Goal: Task Accomplishment & Management: Manage account settings

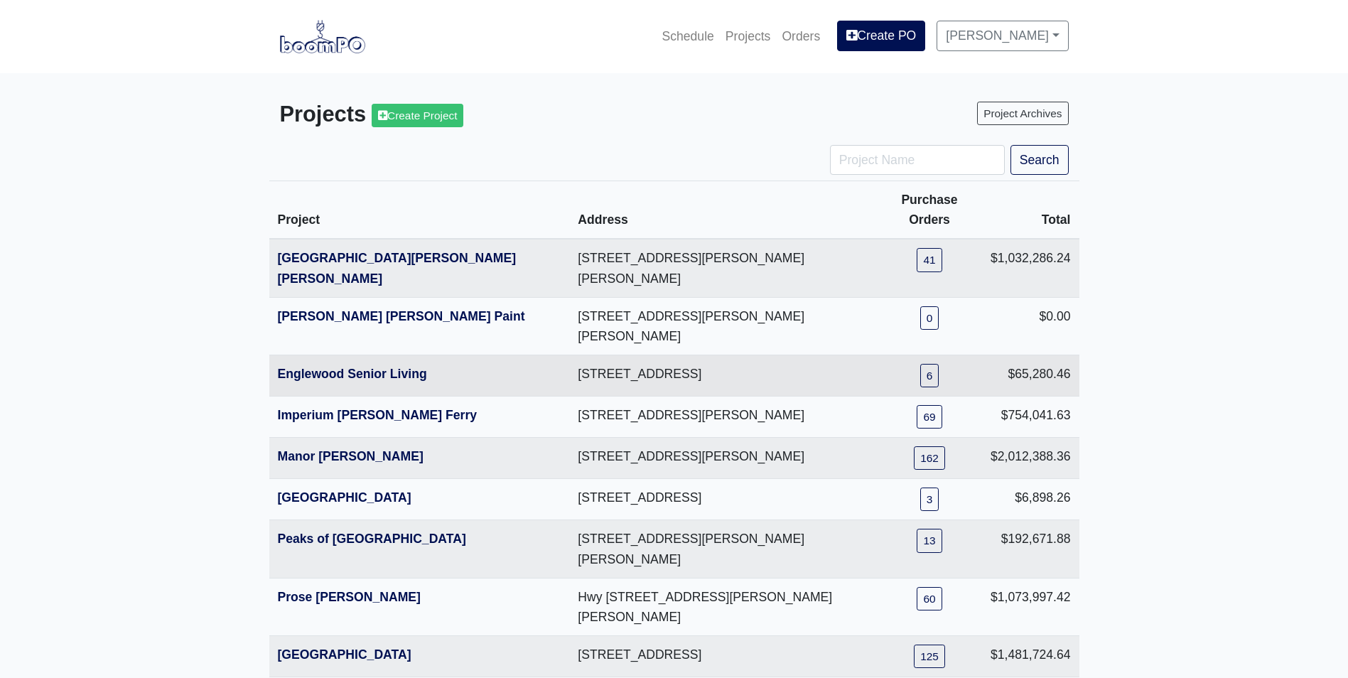
click at [301, 355] on th "Englewood Senior Living" at bounding box center [419, 375] width 301 height 41
click at [294, 367] on link "Englewood Senior Living" at bounding box center [352, 374] width 149 height 14
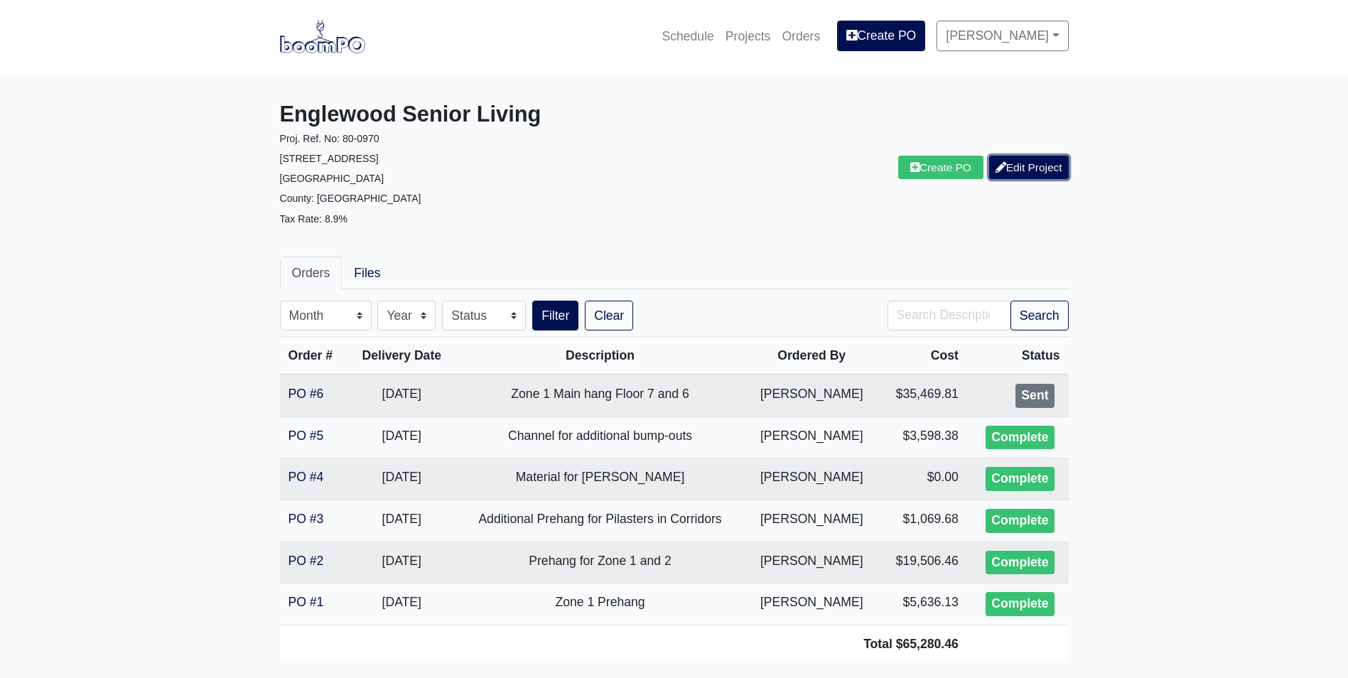
click at [1026, 174] on link "Edit Project" at bounding box center [1029, 167] width 80 height 23
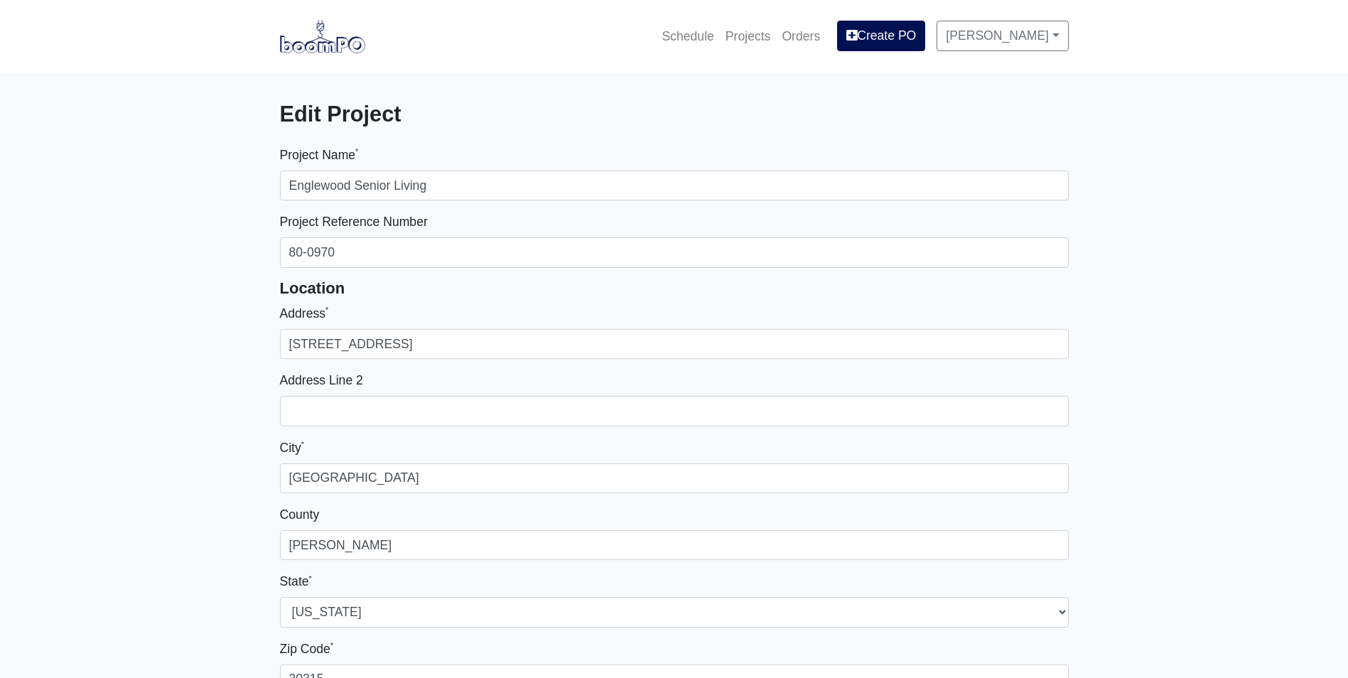
select select
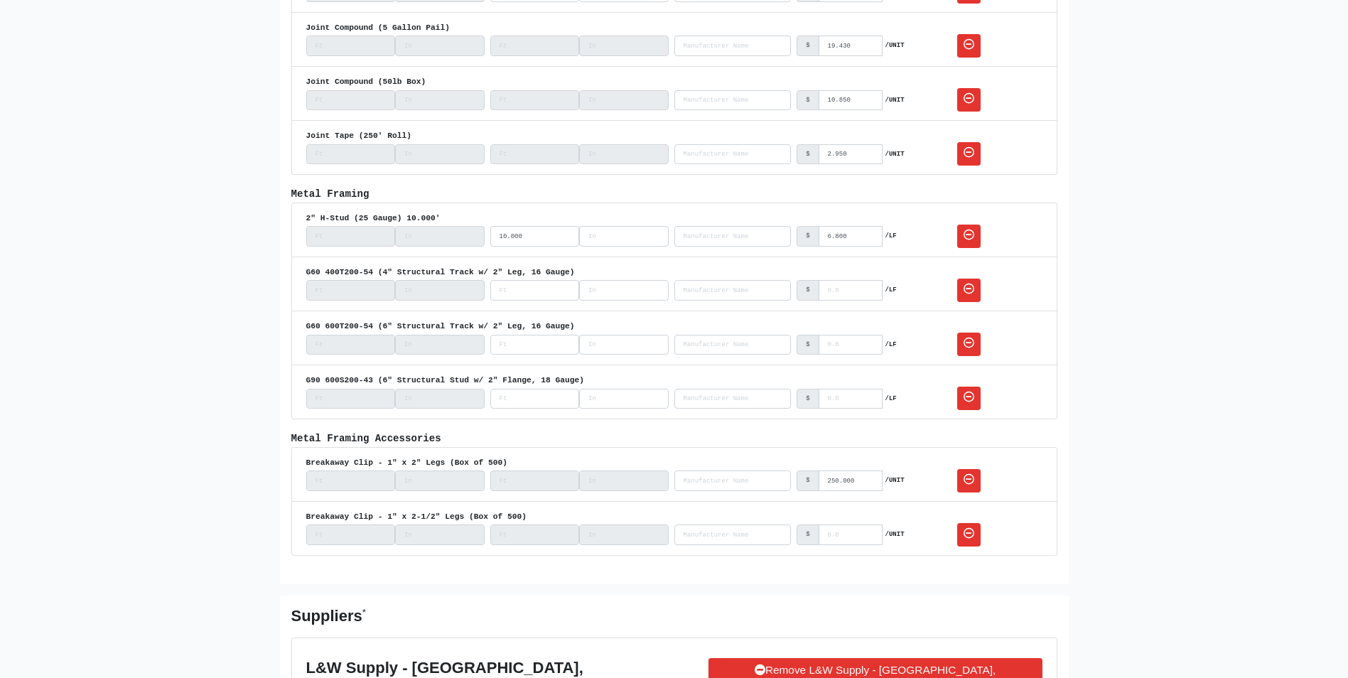
scroll to position [1634, 0]
